Goal: Task Accomplishment & Management: Manage account settings

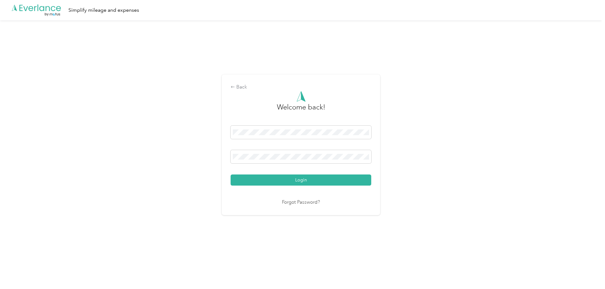
drag, startPoint x: 317, startPoint y: 122, endPoint x: 314, endPoint y: 125, distance: 4.3
click at [316, 123] on form "Welcome back! Login" at bounding box center [301, 138] width 141 height 94
click at [294, 181] on button "Login" at bounding box center [301, 179] width 141 height 11
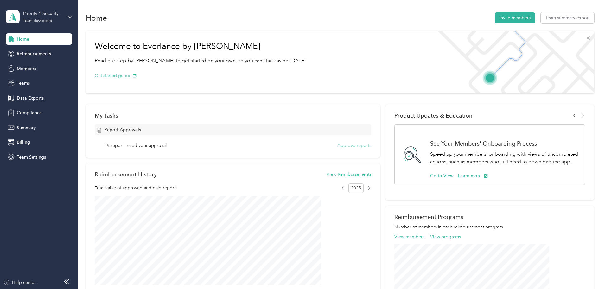
click at [347, 143] on button "Approve reports" at bounding box center [354, 145] width 34 height 7
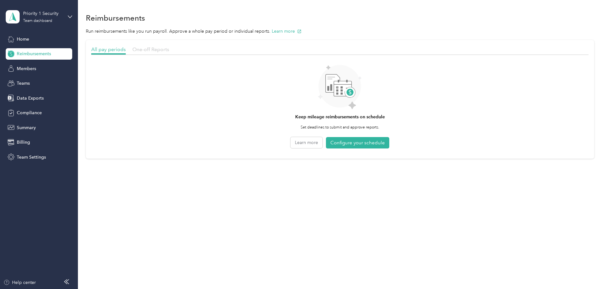
click at [169, 49] on span "One-off Reports" at bounding box center [150, 49] width 37 height 6
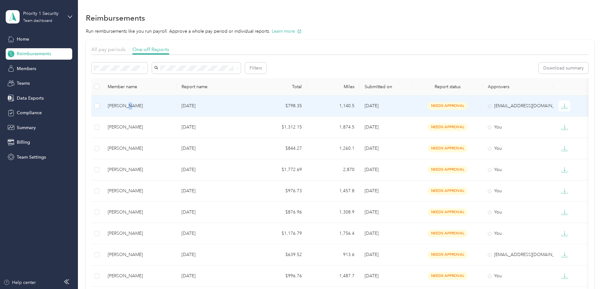
click at [166, 105] on div "[PERSON_NAME]" at bounding box center [140, 105] width 64 height 7
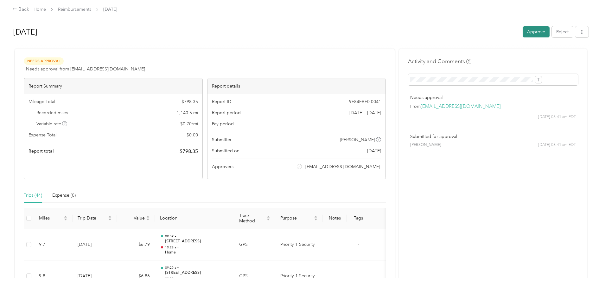
click at [523, 29] on button "Approve" at bounding box center [536, 31] width 27 height 11
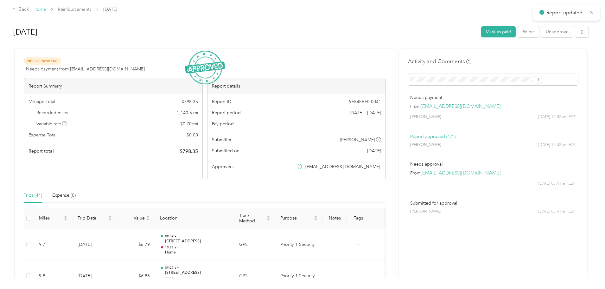
click at [46, 9] on link "Home" at bounding box center [40, 9] width 12 height 5
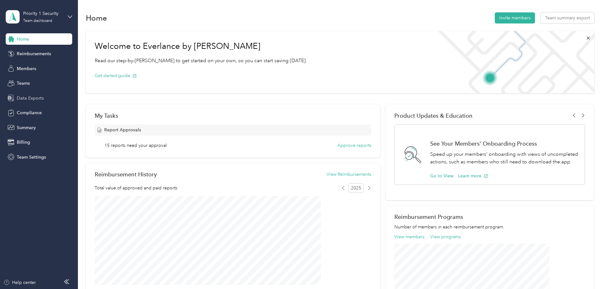
click at [19, 97] on span "Data Exports" at bounding box center [30, 98] width 27 height 7
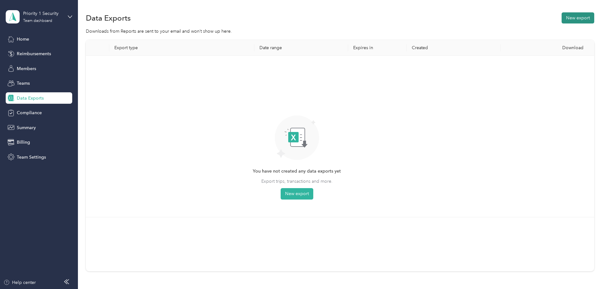
click at [562, 18] on button "New export" at bounding box center [578, 17] width 33 height 11
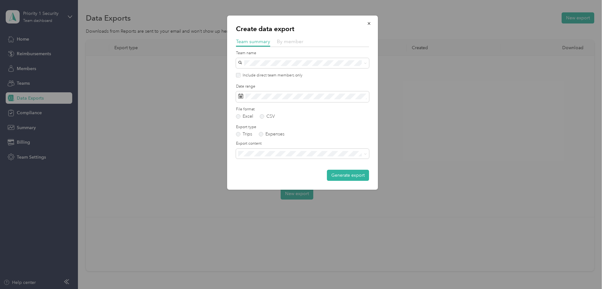
click at [293, 42] on span "By member" at bounding box center [290, 41] width 27 height 6
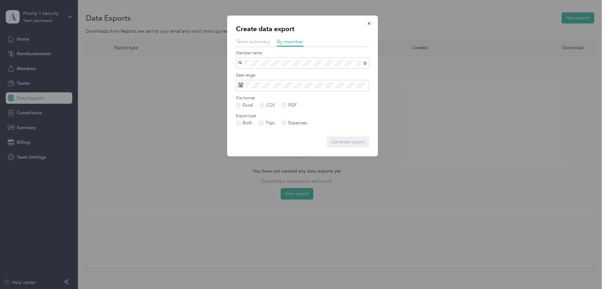
click at [260, 76] on li "[PERSON_NAME]" at bounding box center [302, 74] width 133 height 11
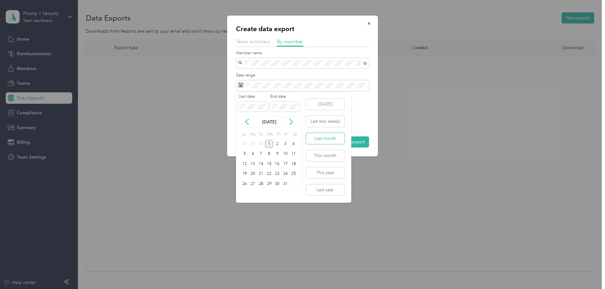
click at [320, 137] on button "Last month" at bounding box center [325, 138] width 39 height 11
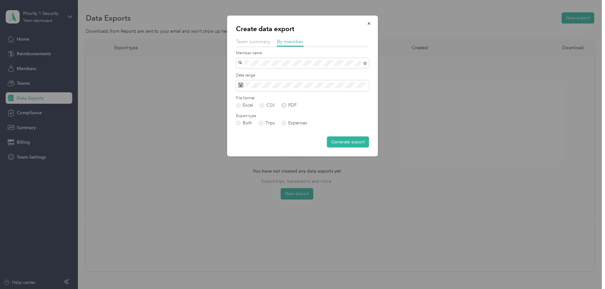
click at [288, 104] on label "PDF" at bounding box center [289, 105] width 15 height 4
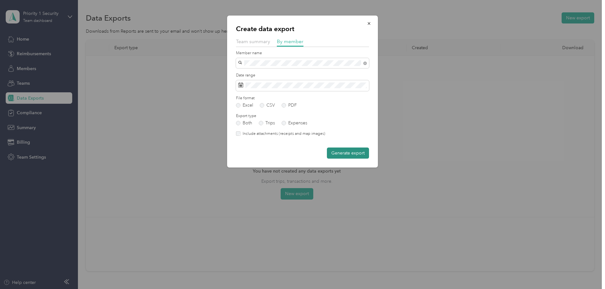
click at [344, 151] on button "Generate export" at bounding box center [348, 152] width 42 height 11
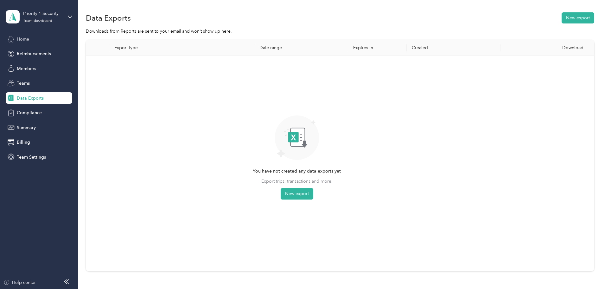
click at [32, 39] on div "Home" at bounding box center [39, 38] width 67 height 11
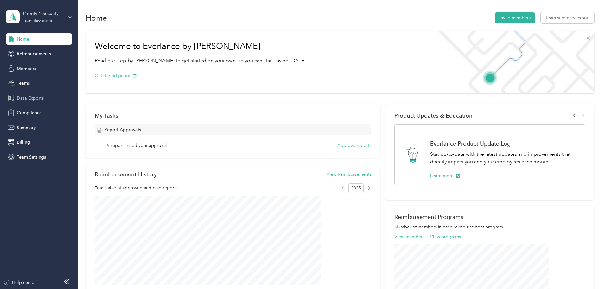
click at [32, 102] on div "Data Exports" at bounding box center [39, 97] width 67 height 11
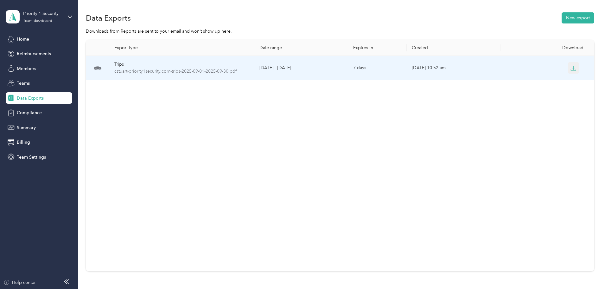
click at [571, 69] on icon "button" at bounding box center [574, 68] width 6 height 6
